Goal: Information Seeking & Learning: Learn about a topic

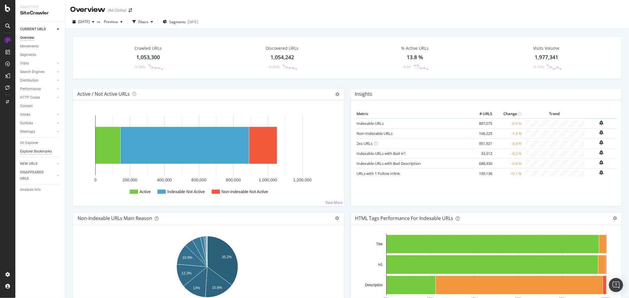
click at [34, 149] on div "Explorer Bookmarks" at bounding box center [36, 152] width 32 height 6
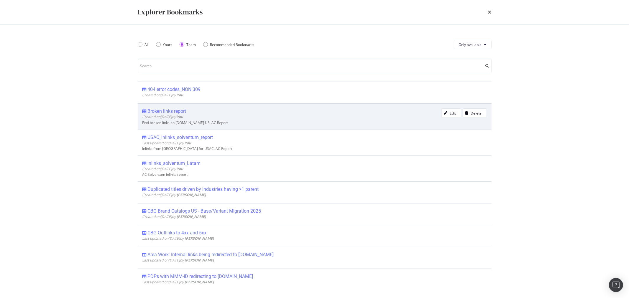
click at [181, 113] on div "Broken links report" at bounding box center [167, 111] width 39 height 6
click at [181, 113] on div "Crawled URLs 1,053,300 -0.58% Discovered URLs 1,054,242 -0.59% % Active URLs 13…" at bounding box center [346, 178] width 563 height 298
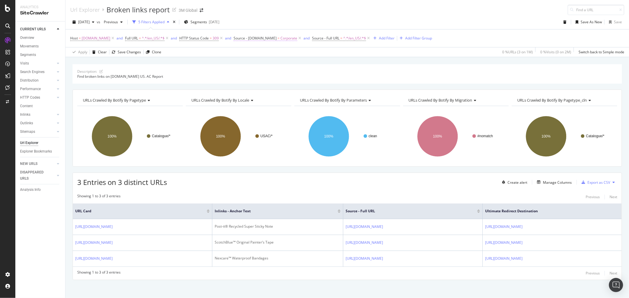
click at [263, 37] on span "Source - [DOMAIN_NAME]" at bounding box center [254, 38] width 43 height 5
click at [263, 37] on div "Source" at bounding box center [265, 38] width 70 height 10
click at [275, 24] on div "[DATE] vs Previous 5 Filters Applied Segments [DATE] Save As New Save" at bounding box center [346, 23] width 563 height 12
click at [97, 22] on div "button" at bounding box center [93, 22] width 7 height 4
click at [296, 20] on div "[DATE] vs Previous 5 Filters Applied Segments [DATE] Save As New Save" at bounding box center [346, 23] width 563 height 12
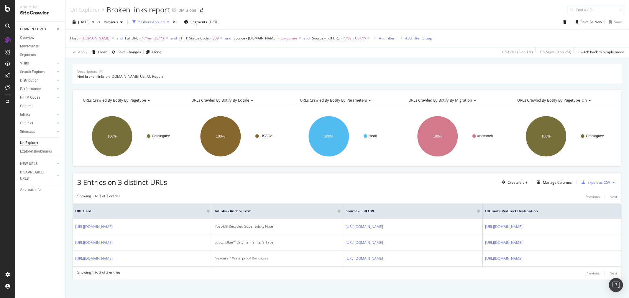
click at [280, 38] on span "Corporate" at bounding box center [288, 38] width 17 height 8
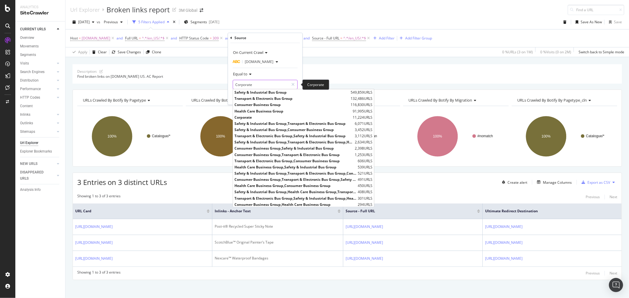
click at [258, 86] on input "Corporate" at bounding box center [261, 84] width 56 height 9
click at [259, 106] on span "Consumer Business Group" at bounding box center [291, 105] width 115 height 5
type input "Consumer Business Group"
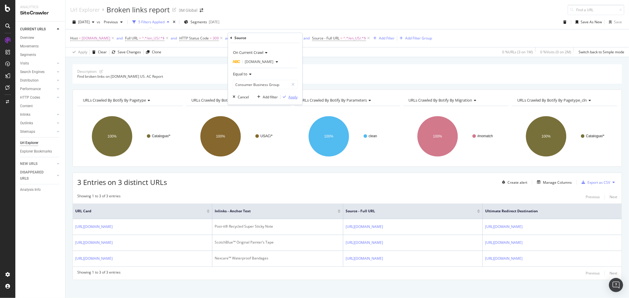
click at [294, 96] on div "Apply" at bounding box center [292, 97] width 9 height 5
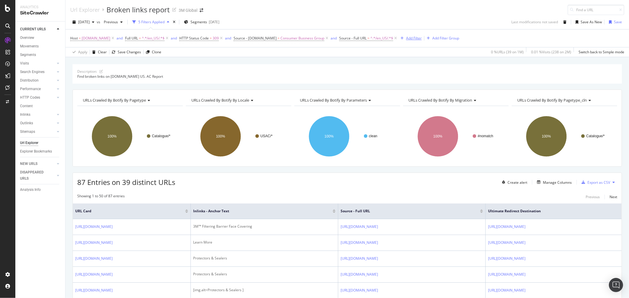
click at [406, 38] on div "Add Filter" at bounding box center [414, 38] width 16 height 5
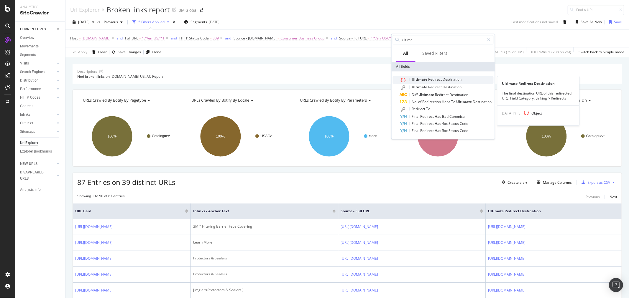
type input "ultima"
click at [443, 77] on div "Ultimate Redirect Destination" at bounding box center [447, 80] width 94 height 8
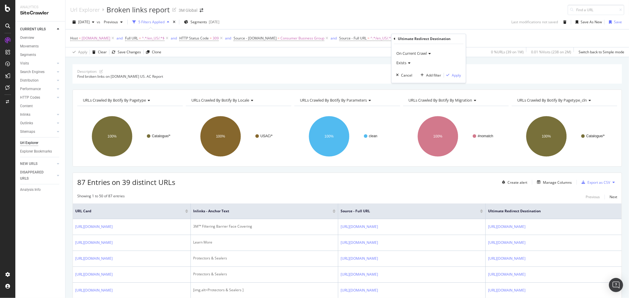
click at [393, 40] on div "Ultimate Redirect Destination On Current Crawl Exists Cancel Add filter Apply" at bounding box center [428, 58] width 74 height 49
click at [394, 39] on icon at bounding box center [395, 39] width 2 height 4
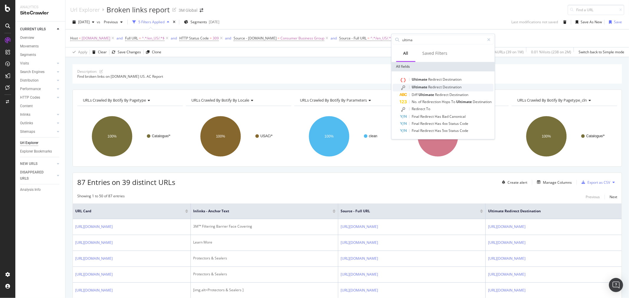
click at [428, 85] on span "Ultimate" at bounding box center [420, 87] width 17 height 5
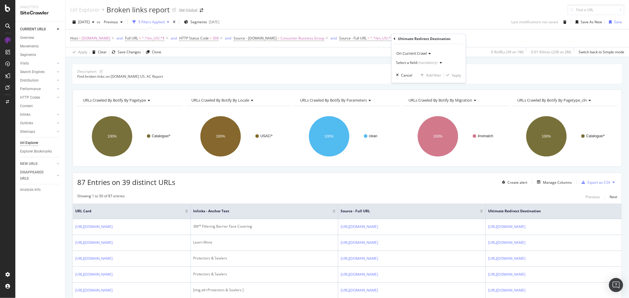
click at [429, 60] on div "Select a field (mandatory)" at bounding box center [420, 63] width 48 height 9
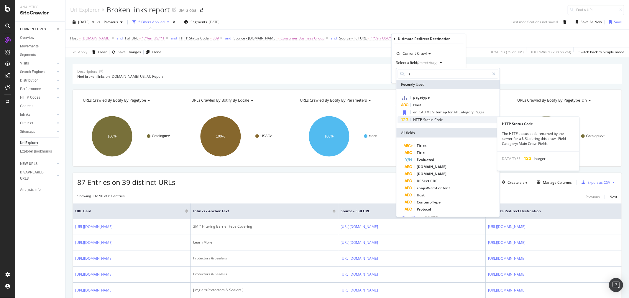
type input "t"
click at [430, 119] on span "Status" at bounding box center [428, 119] width 11 height 5
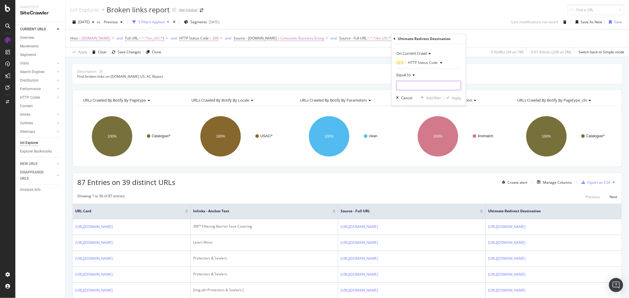
click at [411, 84] on input "number" at bounding box center [428, 85] width 65 height 9
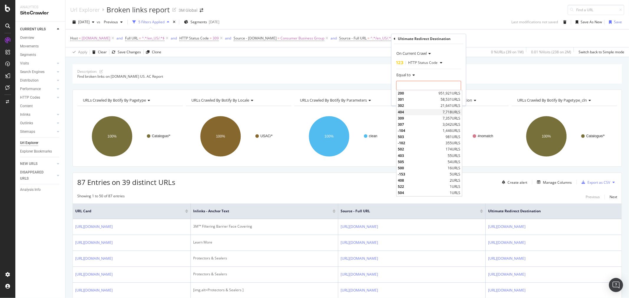
click at [405, 111] on span "404" at bounding box center [419, 112] width 43 height 5
type input "404"
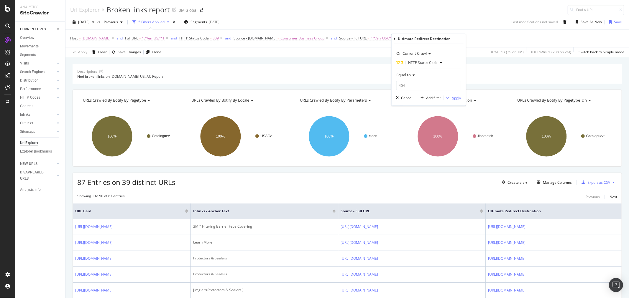
click at [456, 99] on div "Apply" at bounding box center [456, 98] width 9 height 5
click at [498, 37] on icon at bounding box center [500, 38] width 5 height 6
click at [407, 39] on div "Add Filter" at bounding box center [414, 38] width 16 height 5
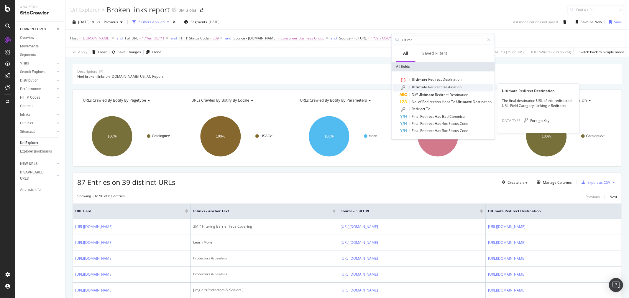
click at [447, 86] on span "Destination" at bounding box center [452, 87] width 19 height 5
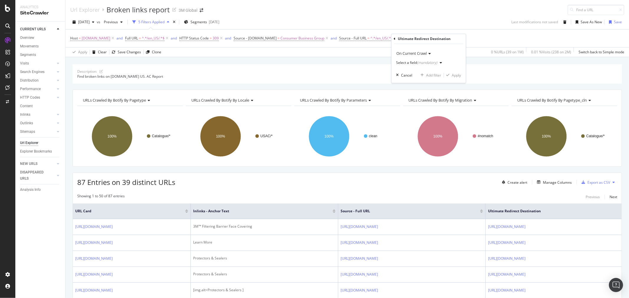
click at [440, 61] on icon "button" at bounding box center [441, 63] width 2 height 4
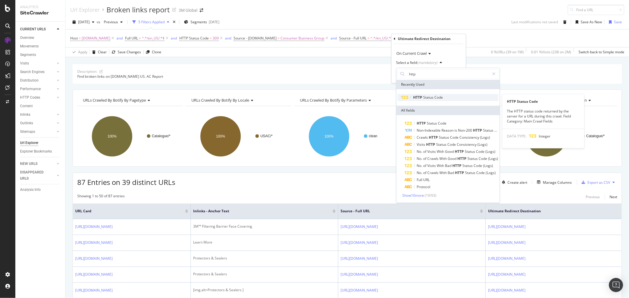
type input "http"
click at [434, 95] on span "Status" at bounding box center [428, 97] width 11 height 5
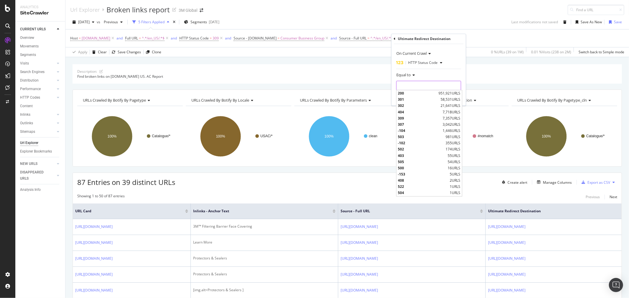
click at [432, 85] on input "number" at bounding box center [428, 85] width 65 height 9
click at [416, 111] on span "404" at bounding box center [419, 112] width 43 height 5
type input "404"
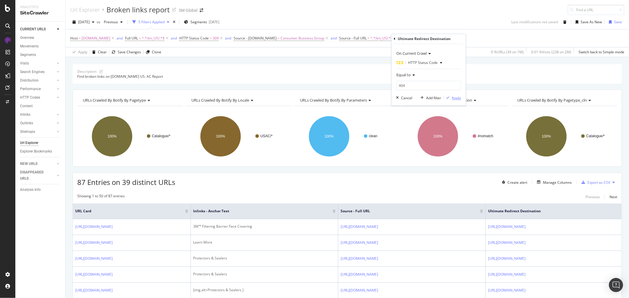
click at [455, 96] on div "Apply" at bounding box center [456, 98] width 9 height 5
click at [559, 185] on div "Manage Columns" at bounding box center [557, 182] width 29 height 5
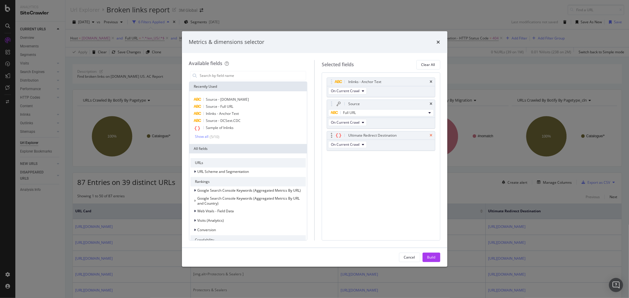
click at [430, 134] on icon "times" at bounding box center [431, 136] width 3 height 4
click at [266, 75] on input "modal" at bounding box center [252, 75] width 107 height 9
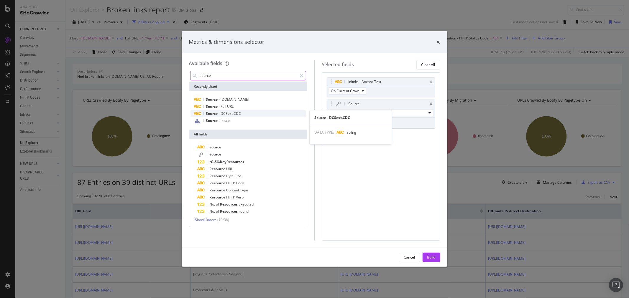
type input "source"
click at [241, 113] on div "Source - DCSext.CDC" at bounding box center [248, 113] width 116 height 7
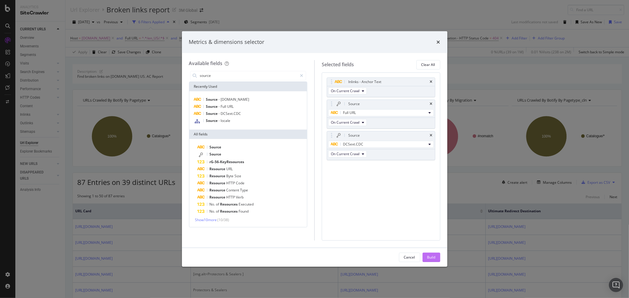
click at [434, 259] on div "Build" at bounding box center [431, 257] width 8 height 5
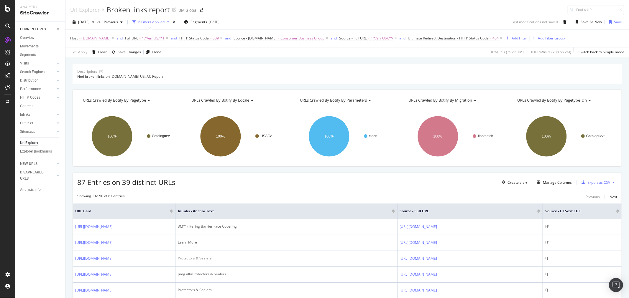
click at [596, 183] on div "Export as CSV" at bounding box center [598, 182] width 23 height 5
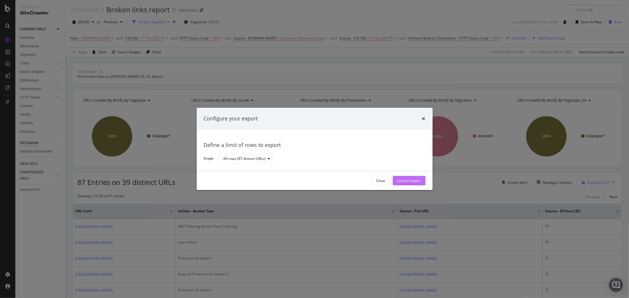
click at [414, 179] on div "Launch Export" at bounding box center [408, 180] width 23 height 5
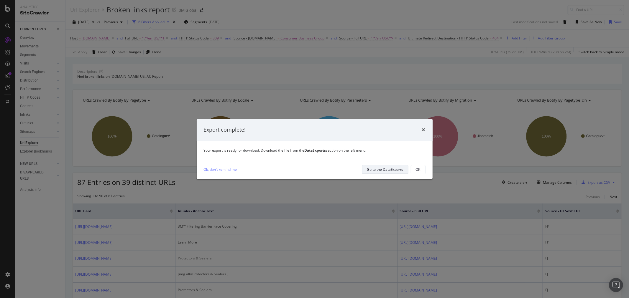
click at [399, 171] on div "Go to the DataExports" at bounding box center [385, 169] width 36 height 5
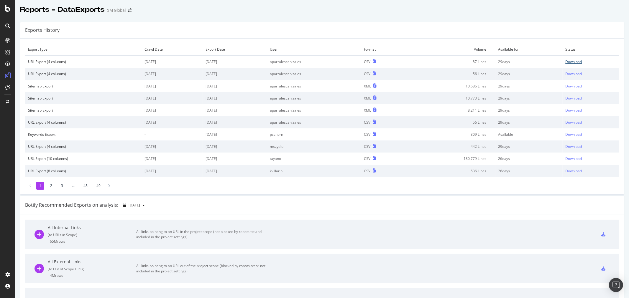
click at [567, 64] on div "Download" at bounding box center [573, 61] width 17 height 5
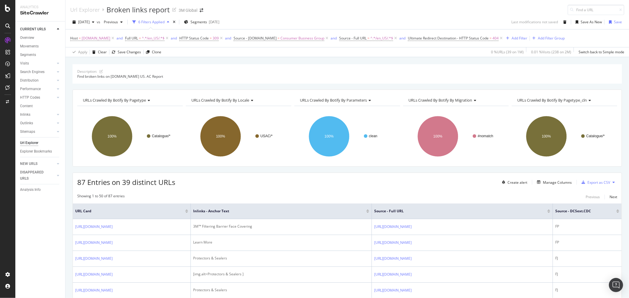
click at [34, 144] on div "Url Explorer" at bounding box center [29, 143] width 18 height 6
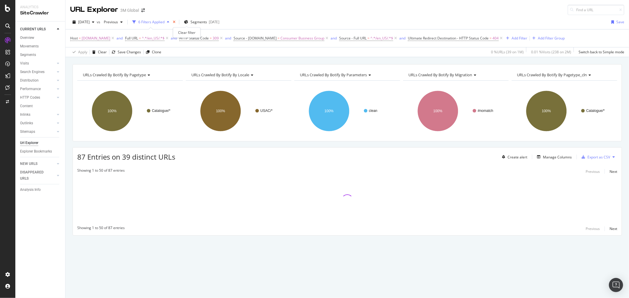
click at [175, 22] on icon "times" at bounding box center [174, 22] width 3 height 4
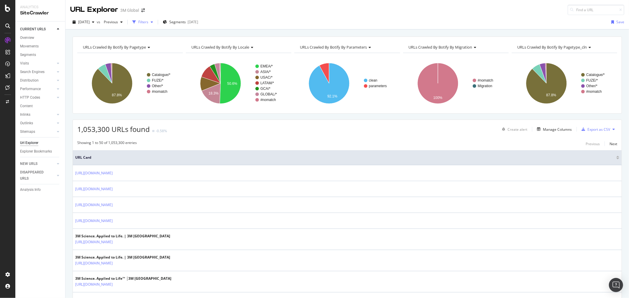
click at [153, 23] on icon "button" at bounding box center [152, 22] width 2 height 4
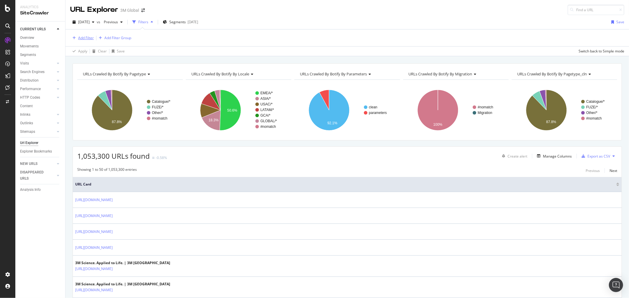
click at [81, 37] on div "Add Filter" at bounding box center [86, 37] width 16 height 5
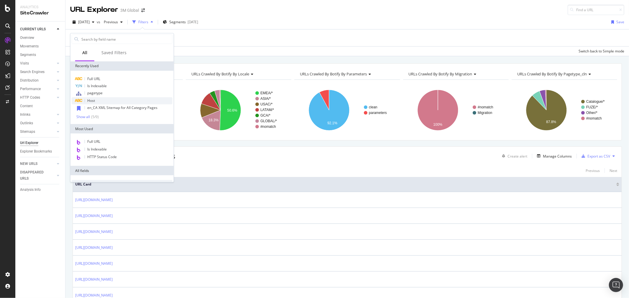
click at [108, 100] on div "Host" at bounding box center [122, 100] width 101 height 7
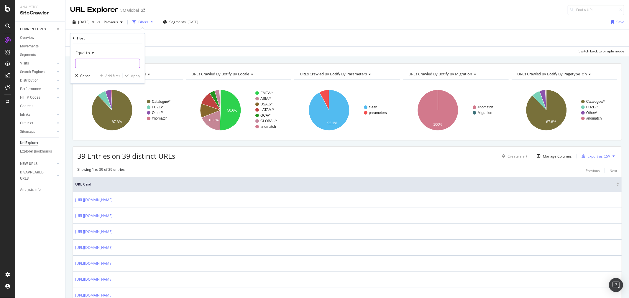
click at [100, 61] on input "text" at bounding box center [107, 63] width 64 height 9
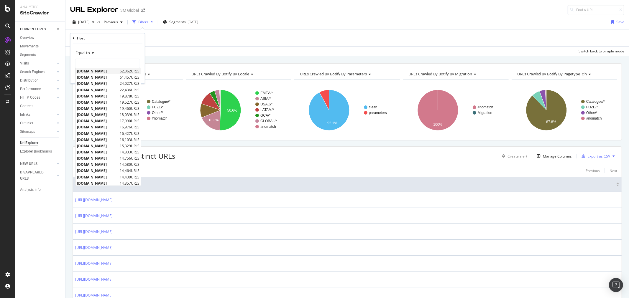
click at [101, 69] on span "[DOMAIN_NAME]" at bounding box center [97, 71] width 41 height 5
type input "[DOMAIN_NAME]"
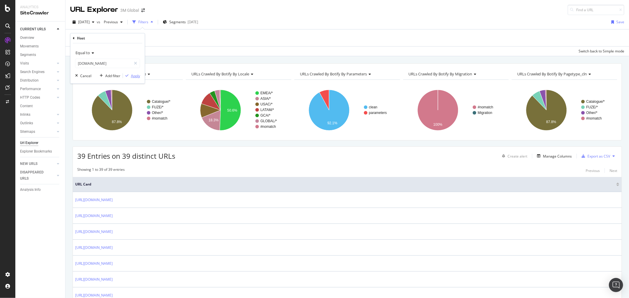
click at [136, 76] on div "Apply" at bounding box center [135, 75] width 9 height 5
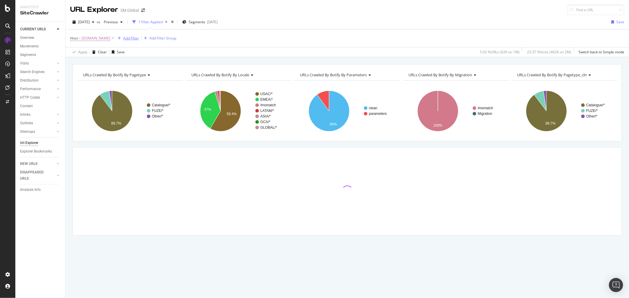
click at [128, 37] on div "Add Filter" at bounding box center [131, 38] width 16 height 5
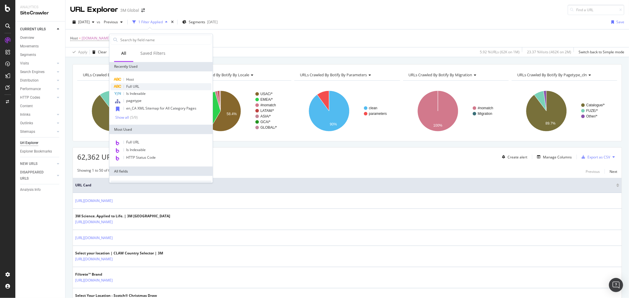
click at [148, 84] on div "Full URL" at bounding box center [161, 86] width 101 height 7
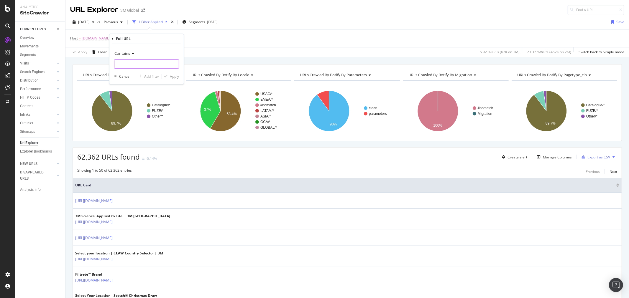
click at [145, 63] on input "text" at bounding box center [146, 64] width 64 height 9
type input "/en_US/"
click at [174, 78] on div "Apply" at bounding box center [174, 76] width 9 height 5
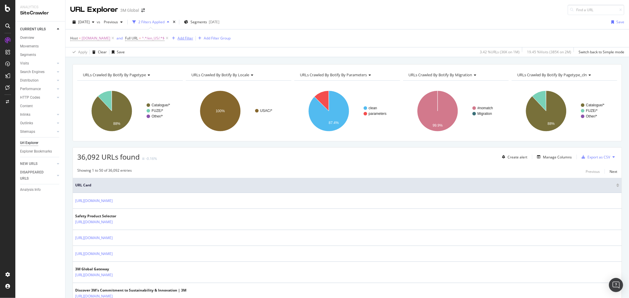
click at [181, 37] on div "Add Filter" at bounding box center [185, 38] width 16 height 5
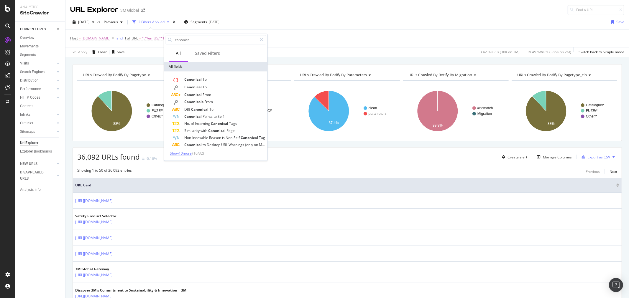
type input "canonical"
click at [187, 152] on span "Show 10 more" at bounding box center [181, 153] width 22 height 5
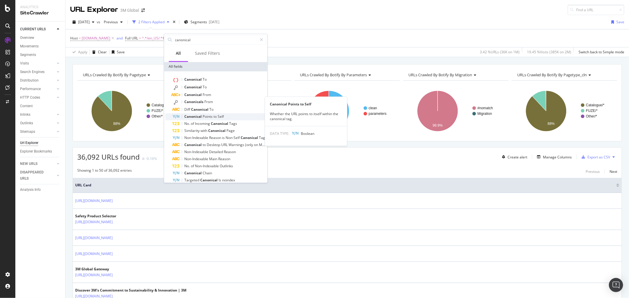
scroll to position [48, 0]
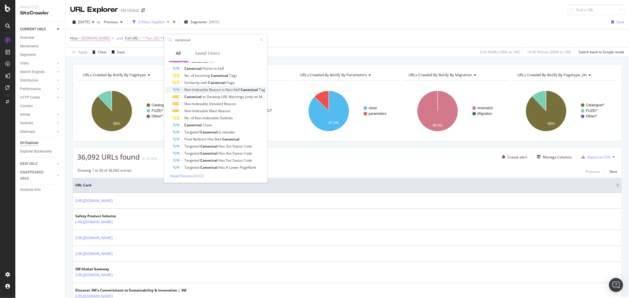
click at [237, 88] on span "Non-Self" at bounding box center [233, 89] width 15 height 5
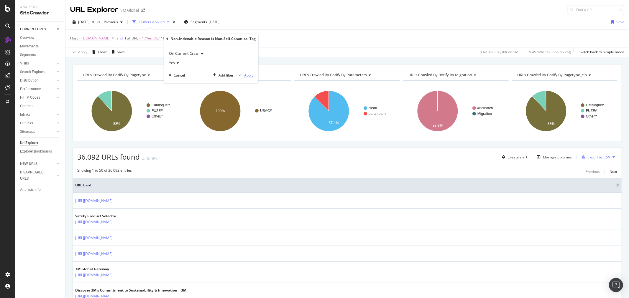
click at [246, 77] on div "Apply" at bounding box center [248, 75] width 9 height 5
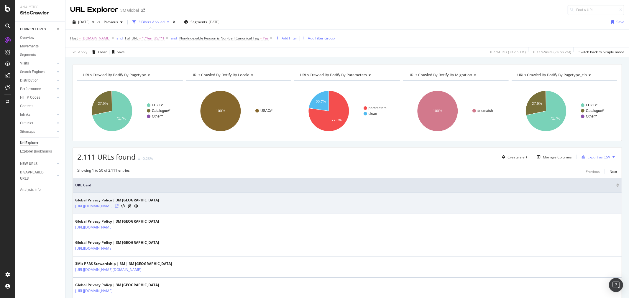
click at [119, 205] on icon at bounding box center [117, 207] width 4 height 4
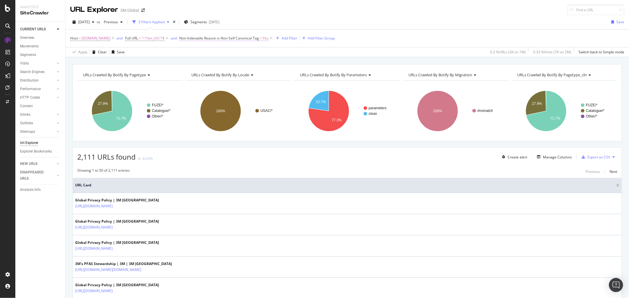
click at [236, 36] on span "Non-Indexable Reason is Non-Self Canonical Tag" at bounding box center [219, 38] width 80 height 5
click at [177, 37] on icon at bounding box center [177, 38] width 2 height 4
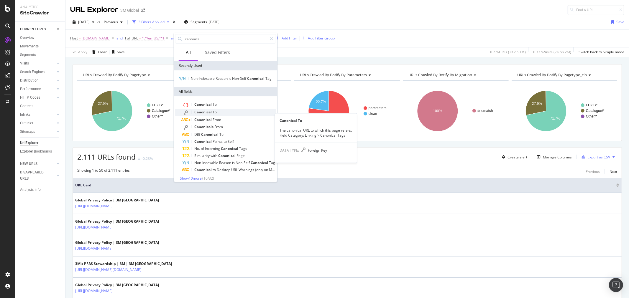
click at [209, 115] on span "Canonical" at bounding box center [203, 112] width 18 height 5
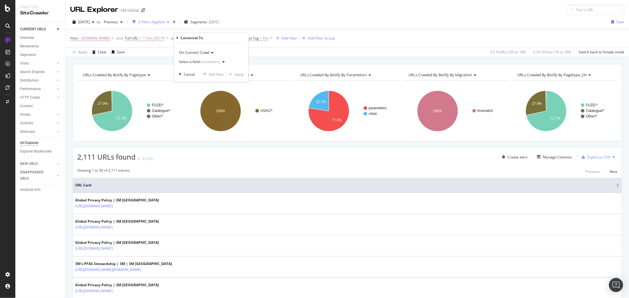
click at [219, 62] on div "(mandatory)" at bounding box center [210, 61] width 20 height 5
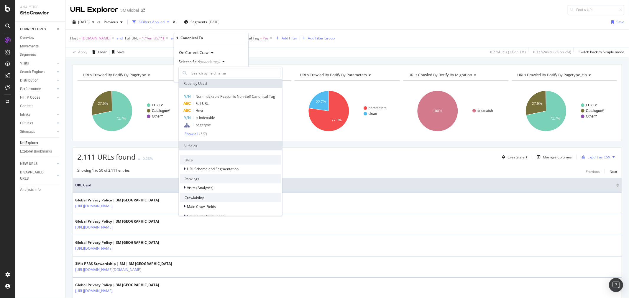
click at [287, 57] on div "Apply Clear Save 0.2 % URLs ( 2K on 1M ) 0.33 % Visits ( 7K on 2M ) Switch back…" at bounding box center [346, 52] width 563 height 10
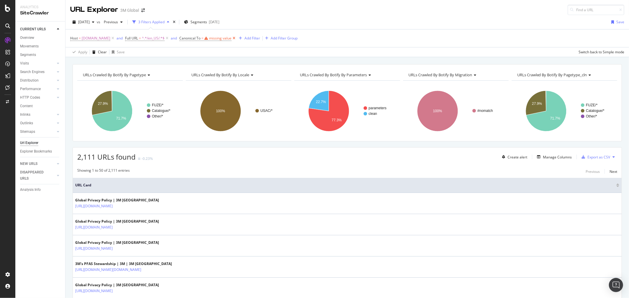
click at [231, 39] on icon at bounding box center [233, 38] width 5 height 6
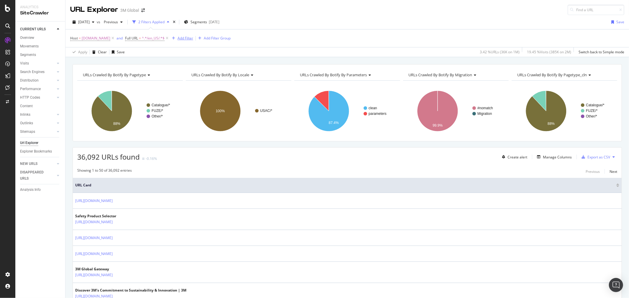
click at [182, 37] on div "Add Filter" at bounding box center [185, 38] width 16 height 5
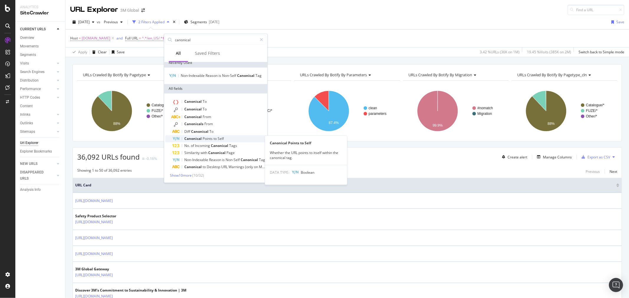
scroll to position [8, 0]
click at [181, 177] on span "Show 10 more" at bounding box center [181, 175] width 22 height 5
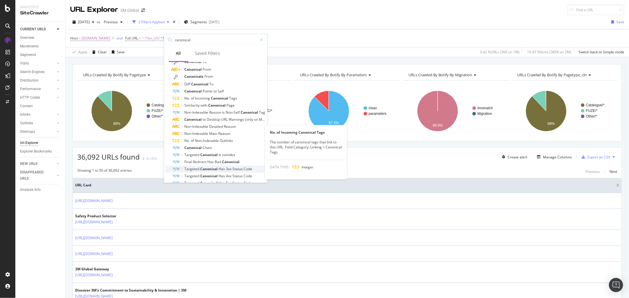
scroll to position [79, 0]
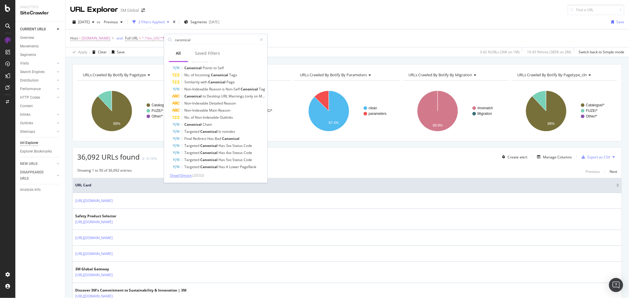
click at [185, 177] on span "Show 10 more" at bounding box center [181, 175] width 22 height 5
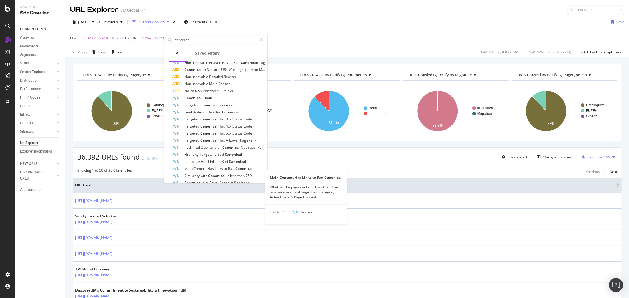
scroll to position [84, 0]
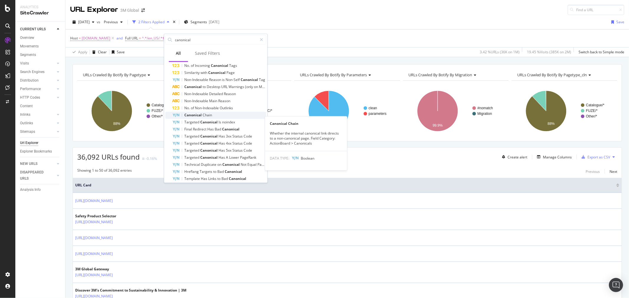
click at [201, 118] on span "Canonical" at bounding box center [194, 115] width 18 height 5
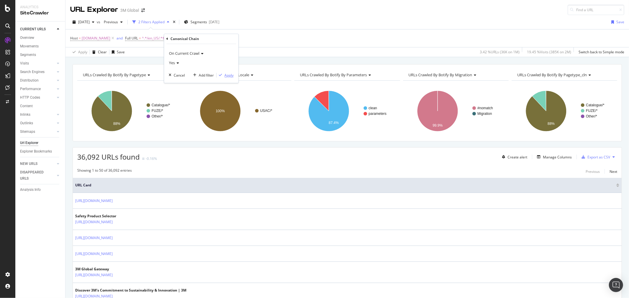
click at [229, 76] on div "Apply" at bounding box center [229, 75] width 9 height 5
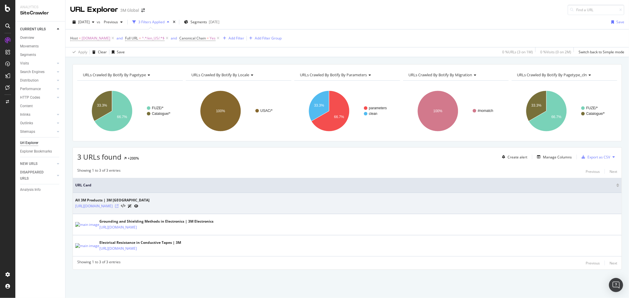
click at [119, 205] on icon at bounding box center [117, 207] width 4 height 4
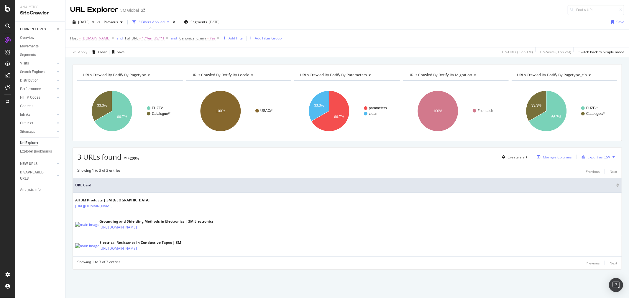
click at [554, 157] on div "Manage Columns" at bounding box center [557, 157] width 29 height 5
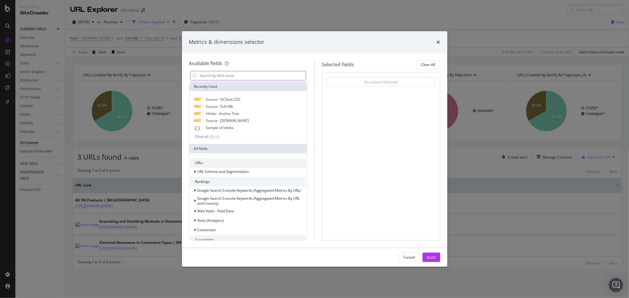
click at [258, 77] on input "modal" at bounding box center [252, 75] width 107 height 9
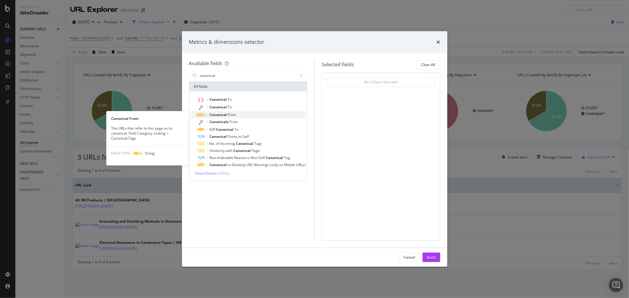
type input "canonical"
click at [228, 114] on span "From" at bounding box center [232, 114] width 9 height 5
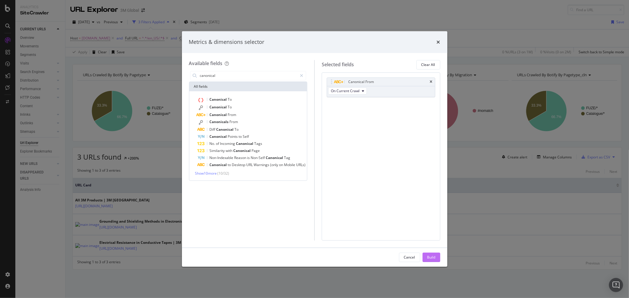
click at [434, 258] on div "Build" at bounding box center [431, 257] width 8 height 5
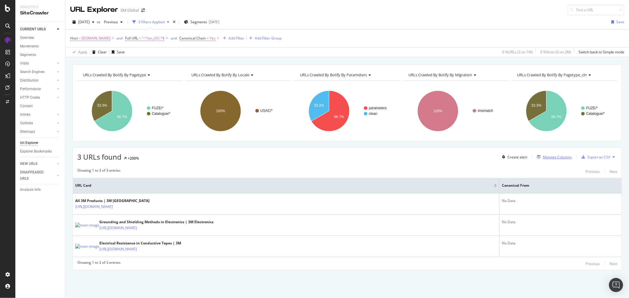
click at [551, 159] on div "Manage Columns" at bounding box center [557, 157] width 29 height 5
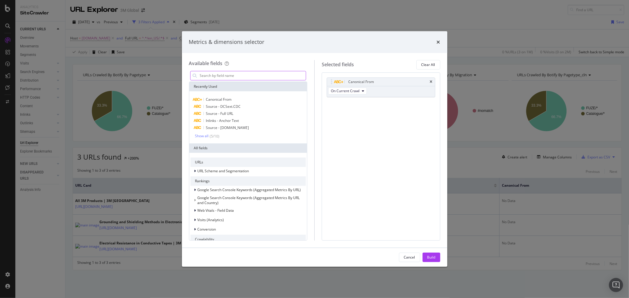
click at [236, 77] on input "modal" at bounding box center [252, 75] width 107 height 9
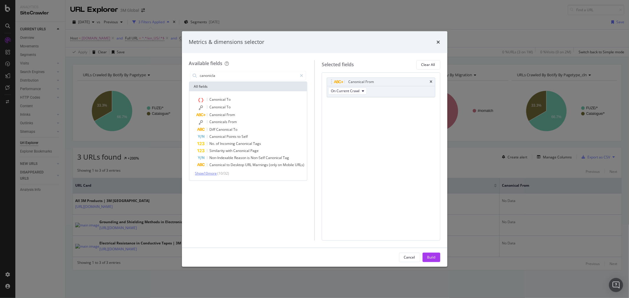
type input "canonicla"
click at [213, 173] on span "Show 10 more" at bounding box center [206, 173] width 22 height 5
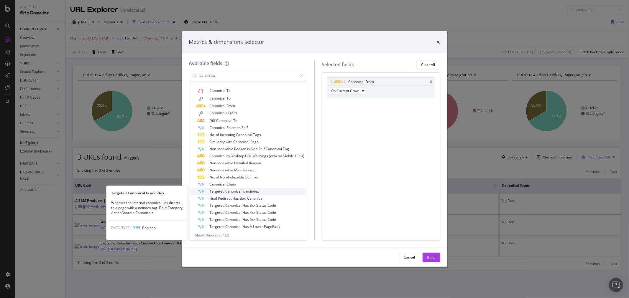
scroll to position [11, 0]
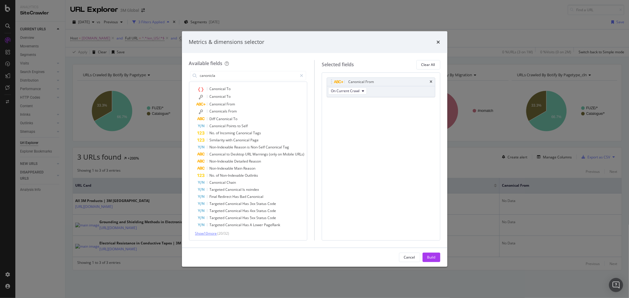
click at [214, 232] on span "Show 10 more" at bounding box center [206, 233] width 22 height 5
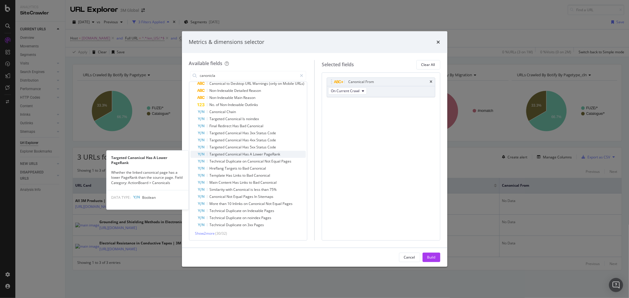
scroll to position [0, 0]
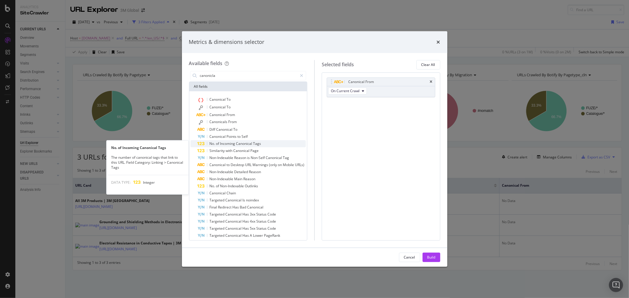
click at [256, 144] on span "Tags" at bounding box center [257, 143] width 8 height 5
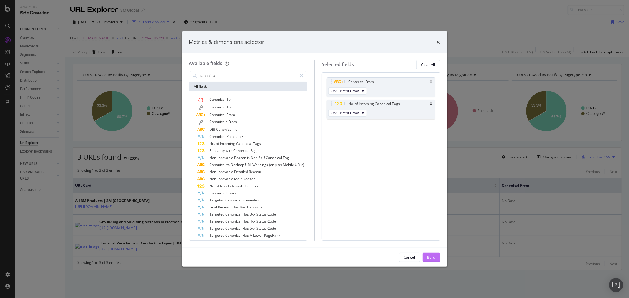
click at [434, 255] on div "Build" at bounding box center [431, 257] width 8 height 5
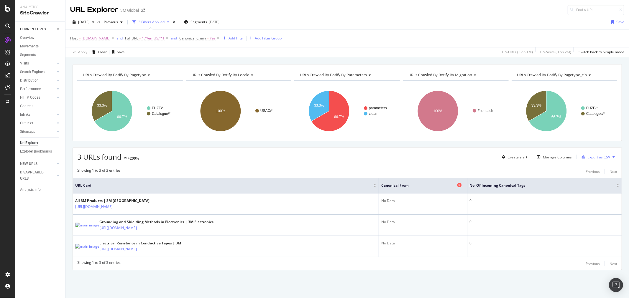
click at [459, 187] on icon at bounding box center [459, 185] width 4 height 4
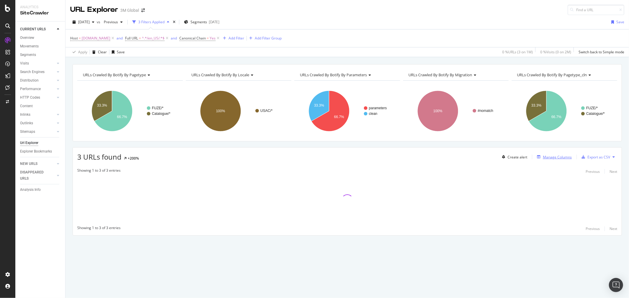
click at [555, 157] on div "Manage Columns" at bounding box center [557, 157] width 29 height 5
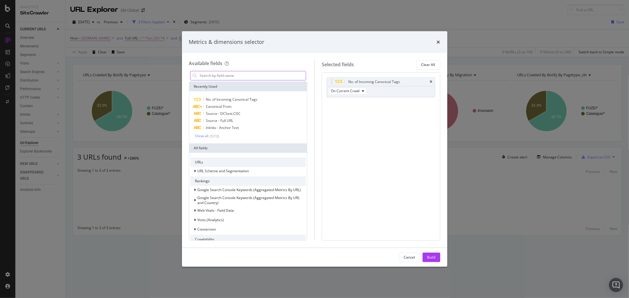
click at [268, 78] on input "modal" at bounding box center [252, 75] width 107 height 9
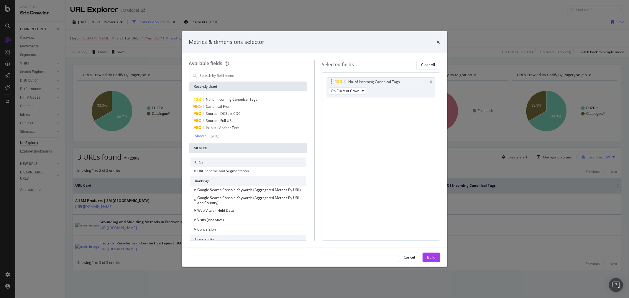
click at [432, 79] on div "No. of Incoming Canonical Tags" at bounding box center [381, 82] width 108 height 8
click at [430, 81] on icon "times" at bounding box center [431, 82] width 3 height 4
click at [265, 76] on input "modal" at bounding box center [252, 75] width 107 height 9
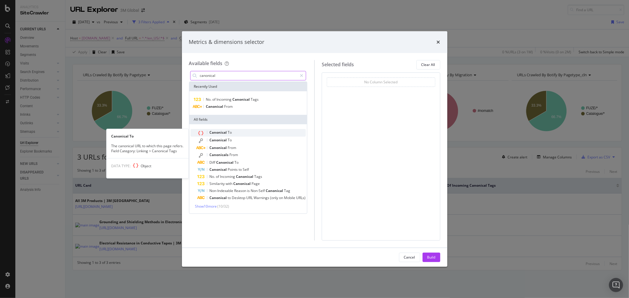
type input "canonical"
click at [228, 131] on span "To" at bounding box center [230, 132] width 4 height 5
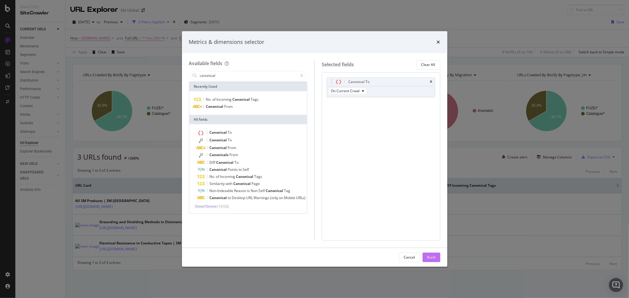
click at [436, 259] on button "Build" at bounding box center [431, 257] width 18 height 9
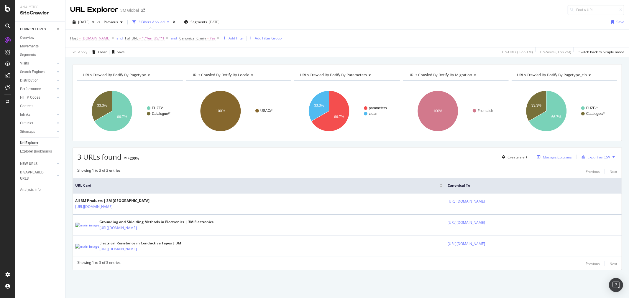
click at [558, 156] on div "Manage Columns" at bounding box center [557, 157] width 29 height 5
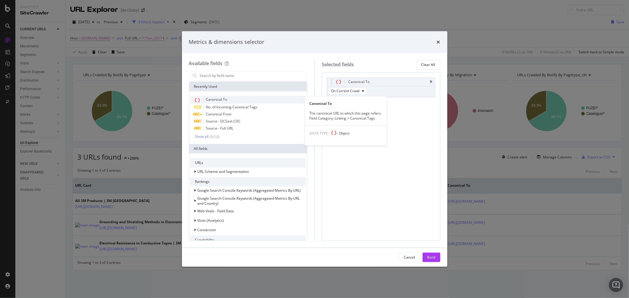
click at [226, 96] on div "Canonical To" at bounding box center [248, 100] width 116 height 8
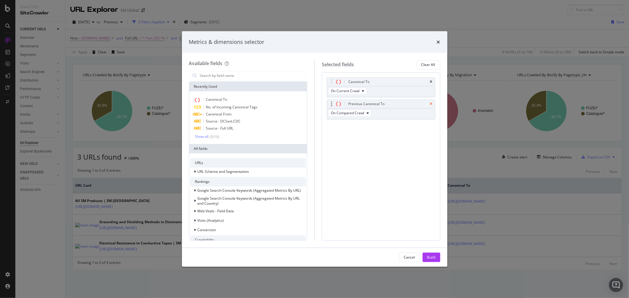
click at [430, 102] on icon "times" at bounding box center [431, 104] width 3 height 4
click at [248, 76] on input "modal" at bounding box center [252, 75] width 107 height 9
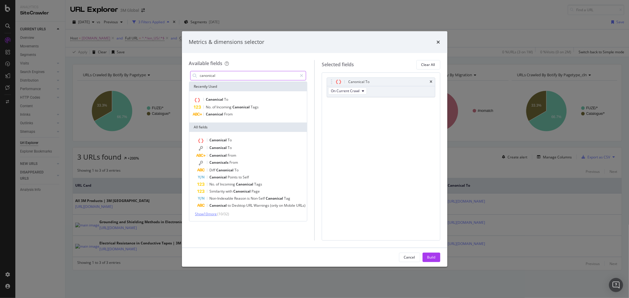
type input "canonical"
click at [213, 213] on span "Show 10 more" at bounding box center [206, 214] width 22 height 5
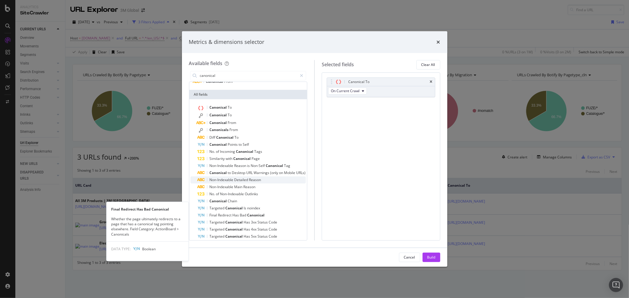
scroll to position [52, 0]
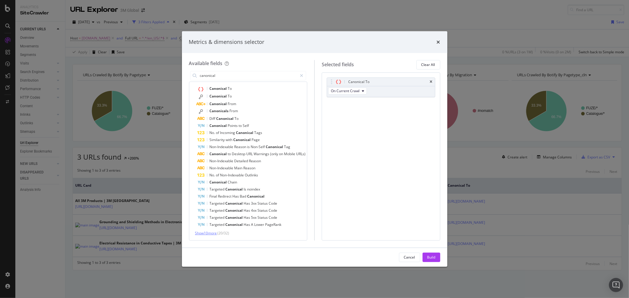
click at [208, 232] on span "Show 10 more" at bounding box center [206, 233] width 22 height 5
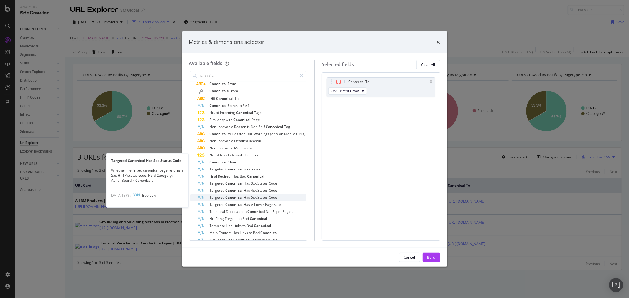
scroll to position [122, 0]
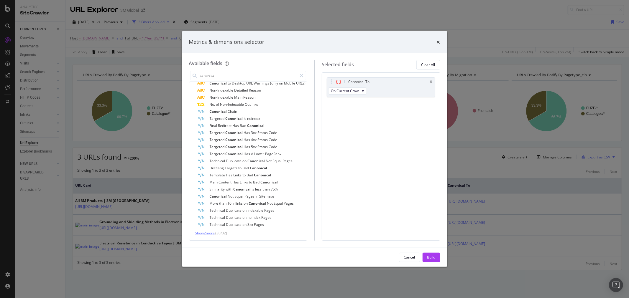
click at [209, 232] on span "Show 2 more" at bounding box center [205, 233] width 20 height 5
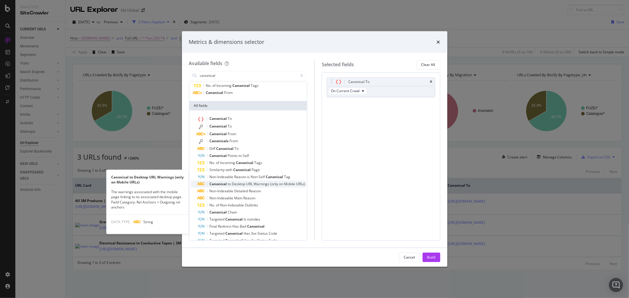
scroll to position [33, 0]
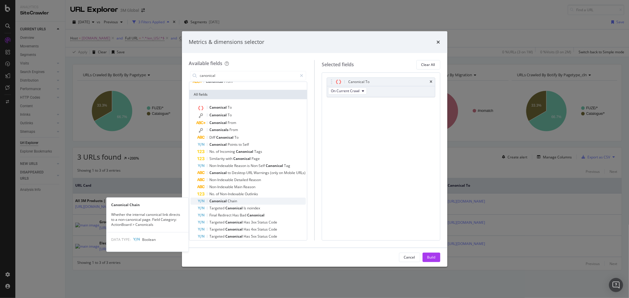
click at [249, 201] on div "Canonical Chain" at bounding box center [252, 201] width 108 height 7
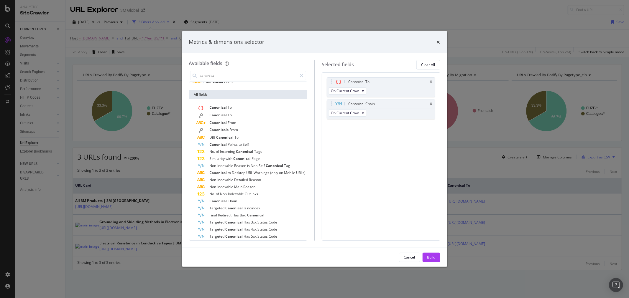
click at [435, 255] on div "Build" at bounding box center [431, 257] width 8 height 5
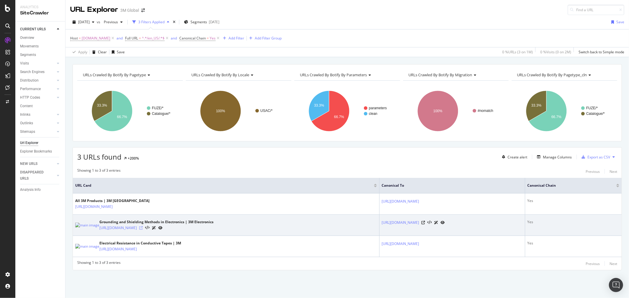
click at [143, 230] on icon at bounding box center [141, 228] width 4 height 4
